Goal: Browse casually

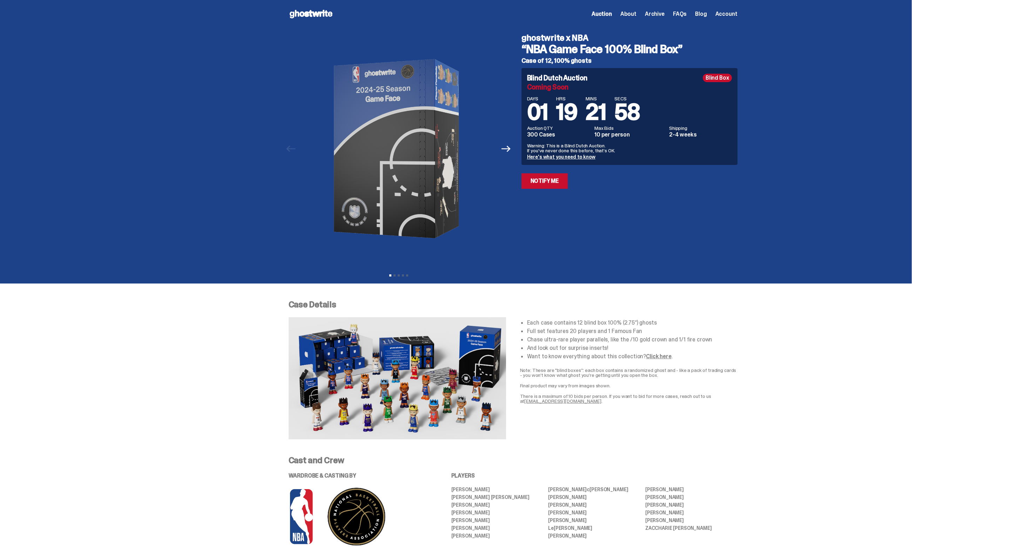
click at [323, 10] on icon at bounding box center [311, 13] width 45 height 11
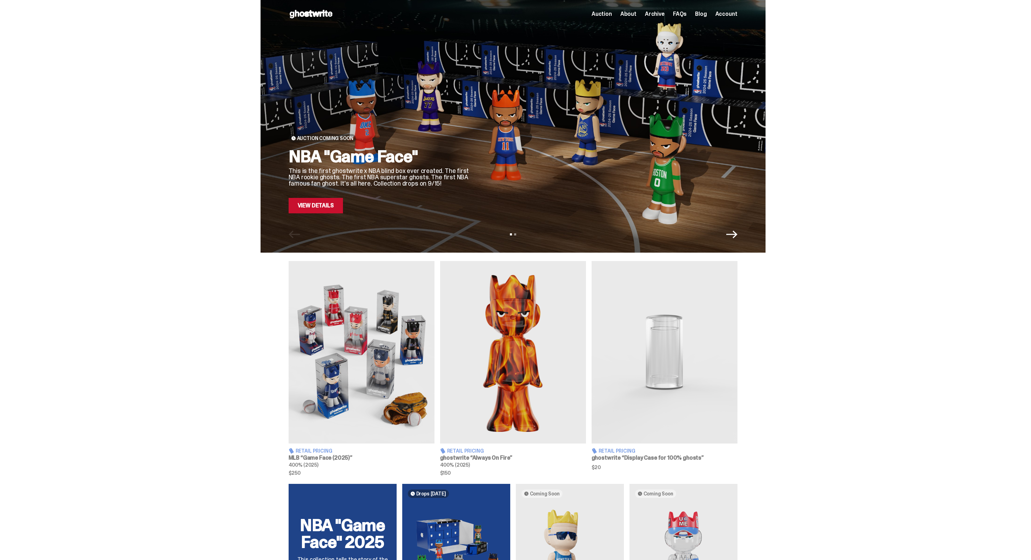
click at [328, 204] on link "View Details" at bounding box center [316, 205] width 54 height 15
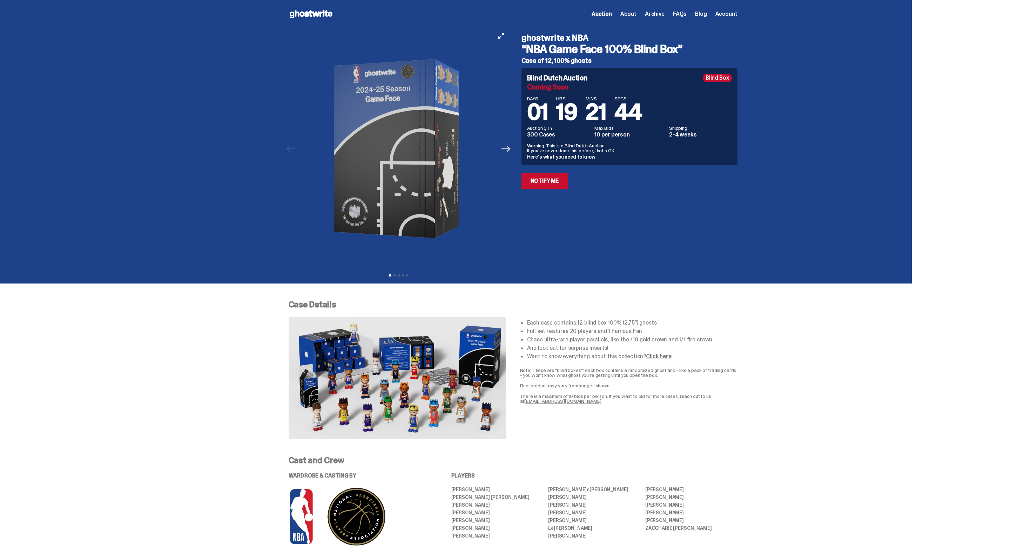
click at [509, 153] on icon "Next" at bounding box center [505, 148] width 9 height 9
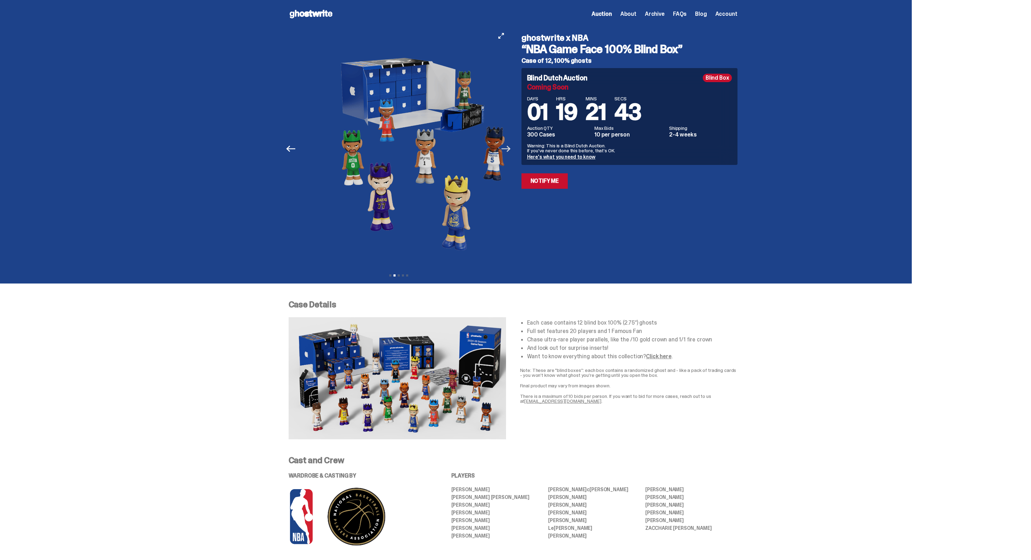
click at [509, 153] on icon "Next" at bounding box center [505, 148] width 9 height 9
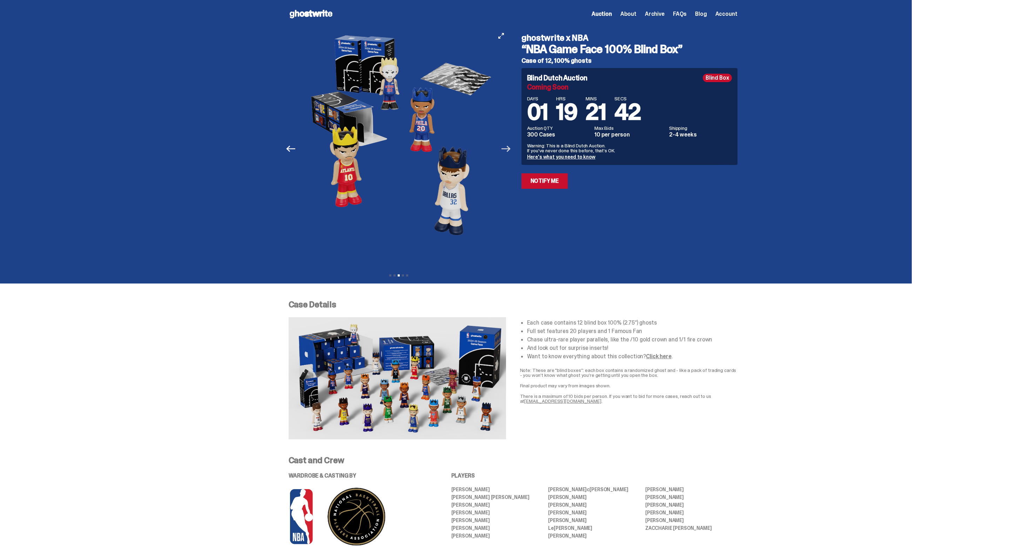
click at [509, 146] on icon "Next" at bounding box center [505, 149] width 9 height 6
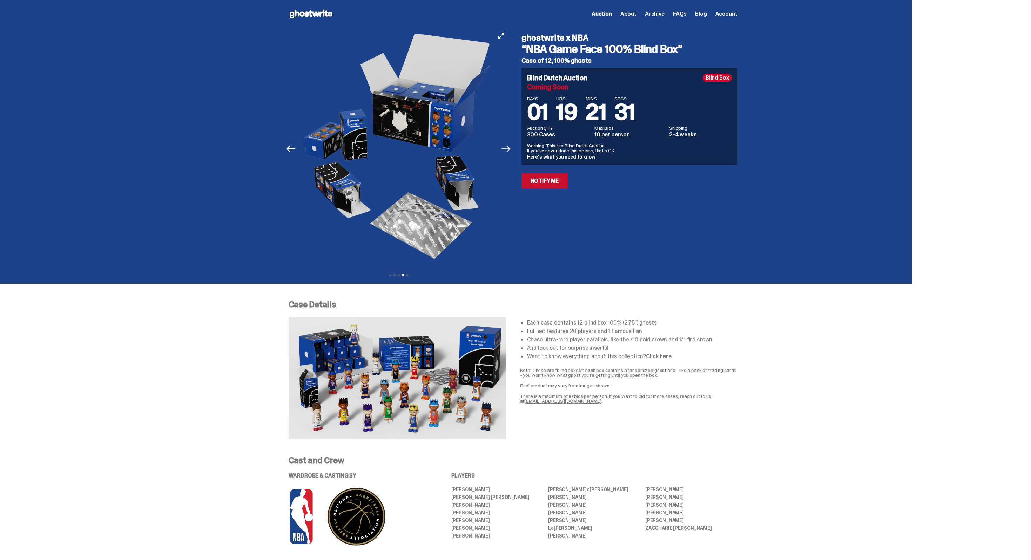
click at [506, 146] on icon "Next" at bounding box center [505, 148] width 9 height 9
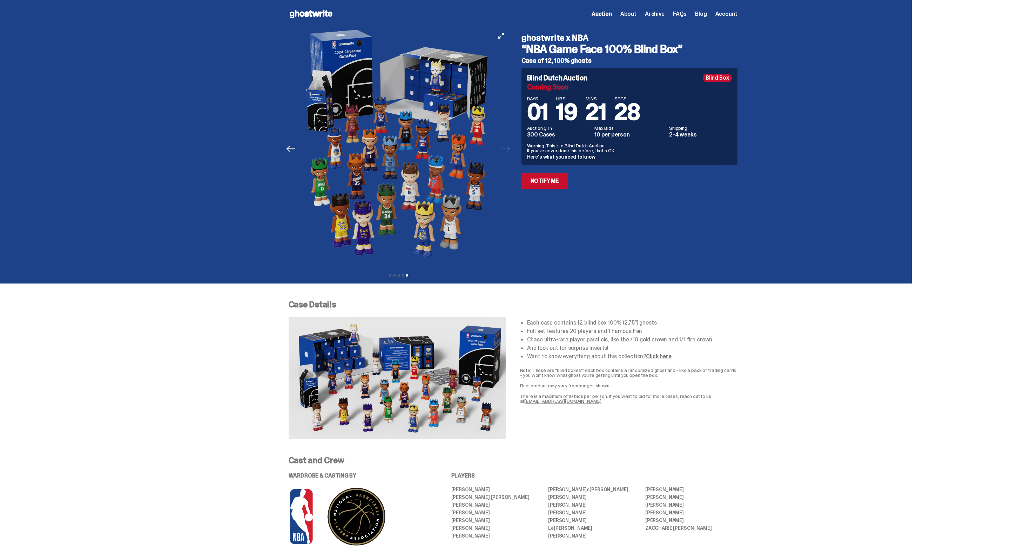
click at [295, 151] on icon "Previous" at bounding box center [290, 148] width 9 height 9
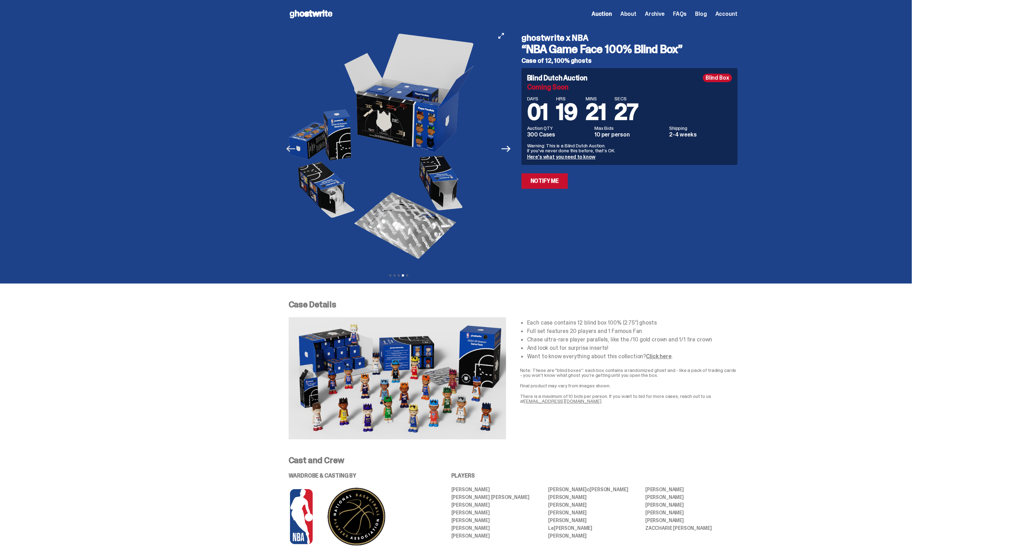
click at [295, 151] on icon "Previous" at bounding box center [290, 148] width 9 height 9
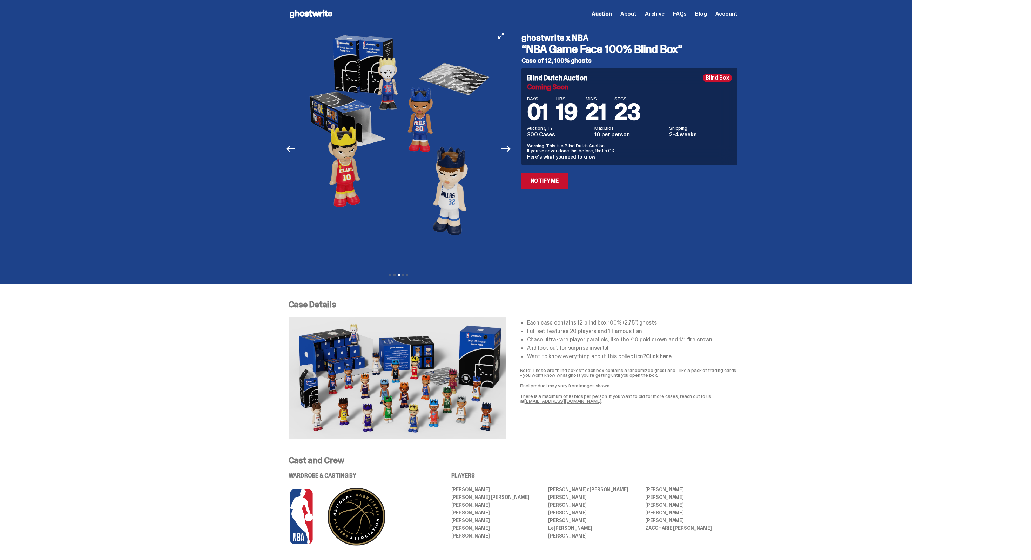
click at [508, 153] on button "Next" at bounding box center [506, 148] width 15 height 15
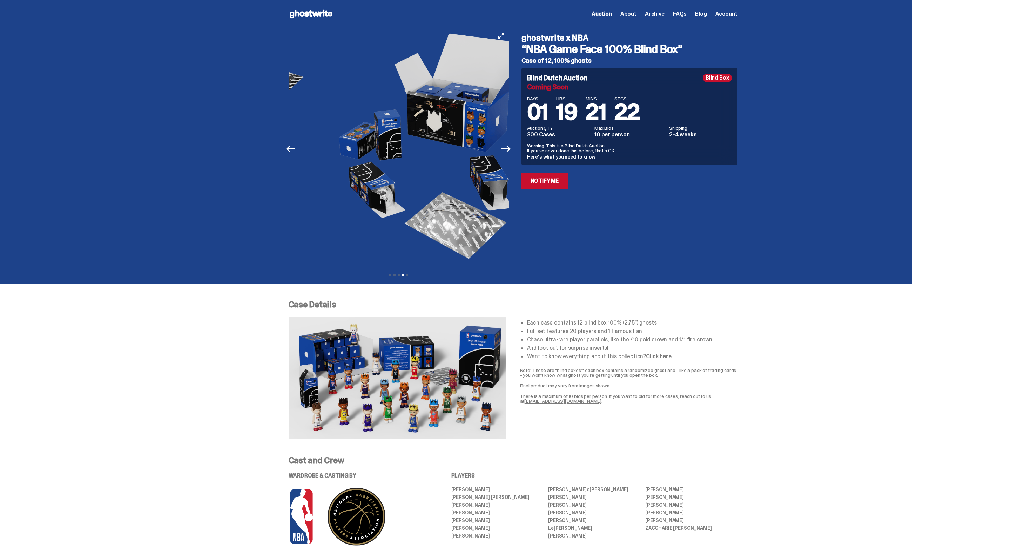
click at [508, 153] on button "Next" at bounding box center [506, 148] width 15 height 15
